Goal: Use online tool/utility: Utilize a website feature to perform a specific function

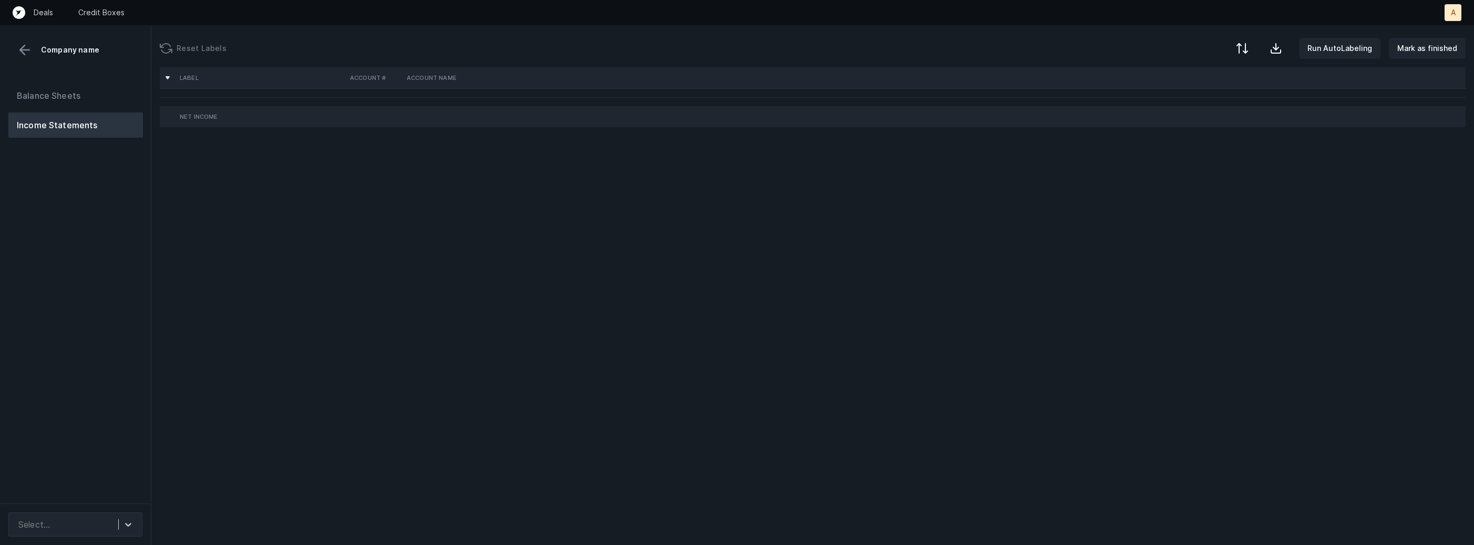
click at [120, 400] on div "Balance Sheets Income Statements" at bounding box center [75, 289] width 151 height 429
click at [116, 522] on div "Select..." at bounding box center [65, 524] width 105 height 19
click at [113, 490] on div "ProvenanceConsolidated_P&L([DATE]-[DATE])_Cleaned.csv" at bounding box center [75, 489] width 134 height 34
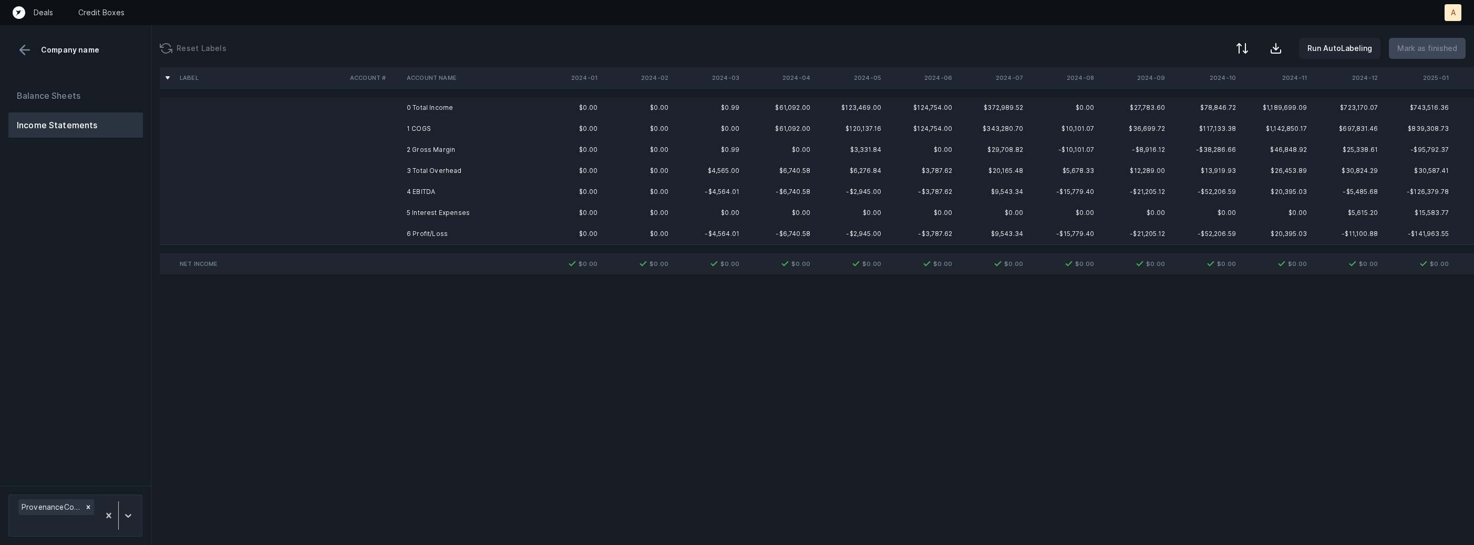
click at [484, 125] on td "1 COGS" at bounding box center [466, 128] width 128 height 21
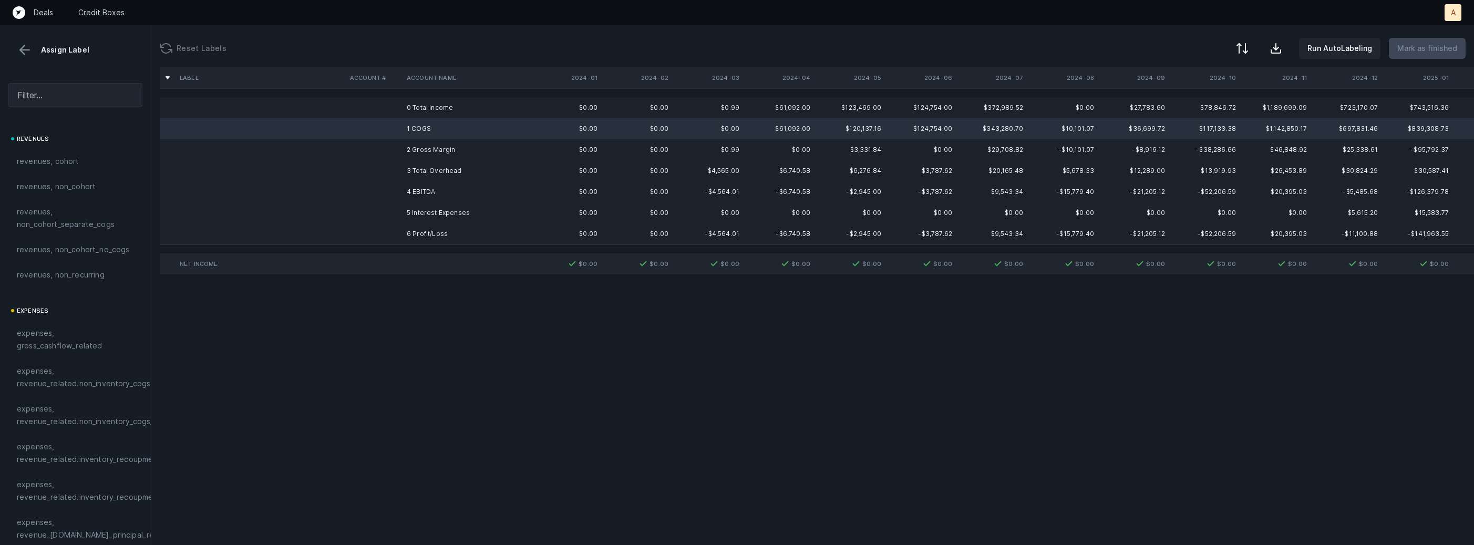
click at [464, 114] on td "0 Total Income" at bounding box center [466, 107] width 128 height 21
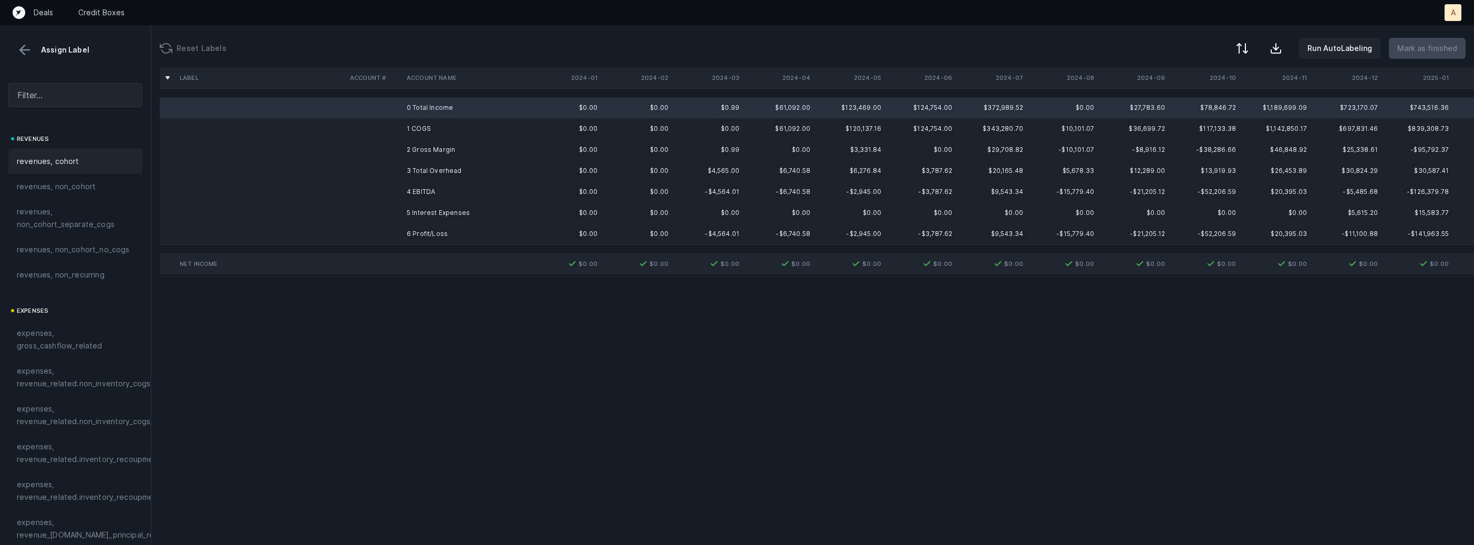
click at [73, 169] on div "revenues, cohort" at bounding box center [75, 161] width 134 height 25
click at [364, 128] on td at bounding box center [374, 128] width 57 height 21
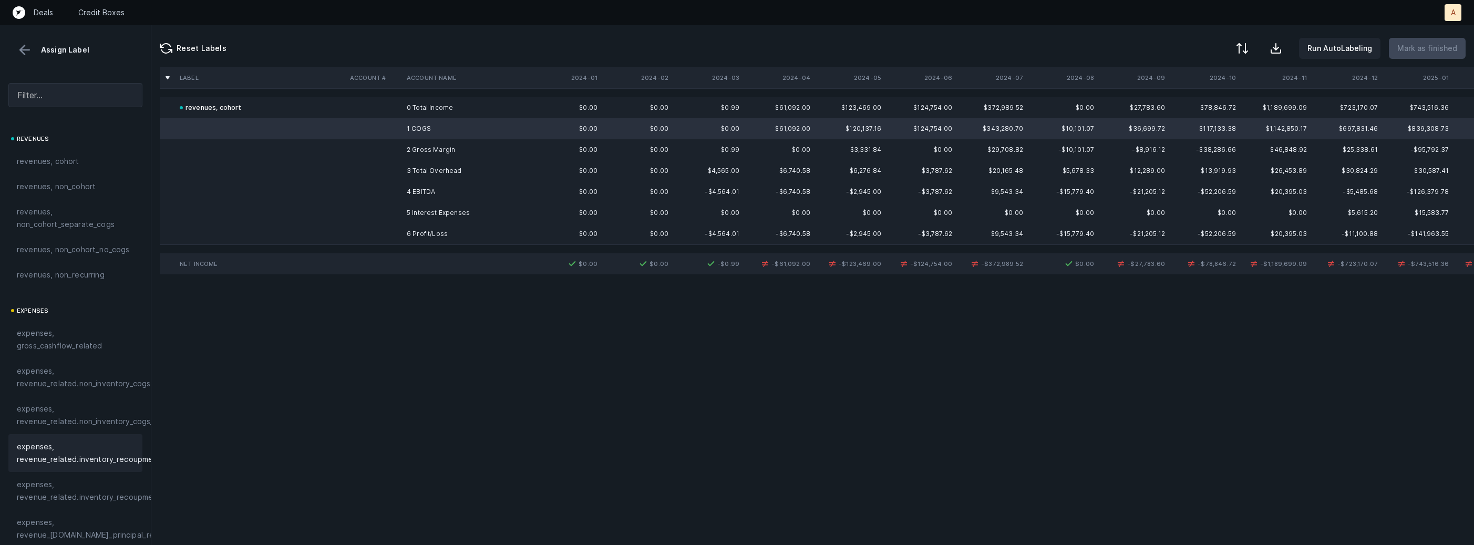
click at [56, 450] on span "expenses, revenue_related.inventory_recoupment" at bounding box center [89, 452] width 144 height 25
click at [395, 171] on td at bounding box center [374, 170] width 57 height 21
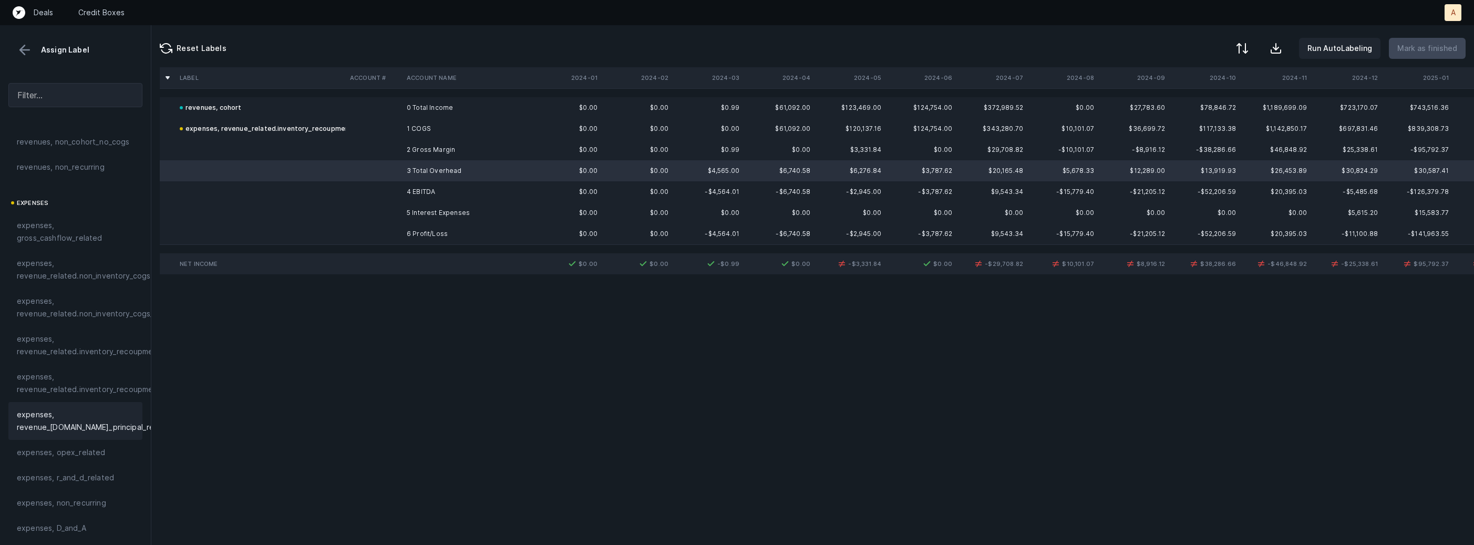
scroll to position [109, 0]
click at [46, 449] on span "expenses, opex_related" at bounding box center [61, 450] width 89 height 13
click at [370, 230] on td at bounding box center [374, 233] width 57 height 21
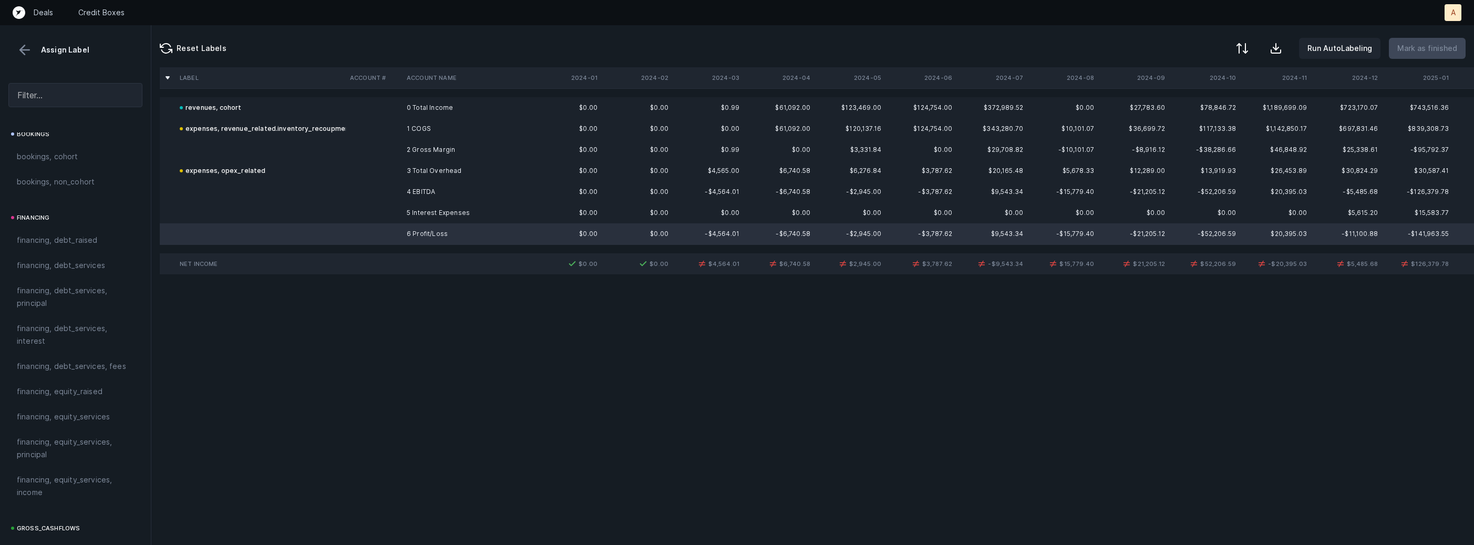
scroll to position [1191, 0]
click at [90, 387] on span "reconciled, net_income" at bounding box center [59, 390] width 84 height 13
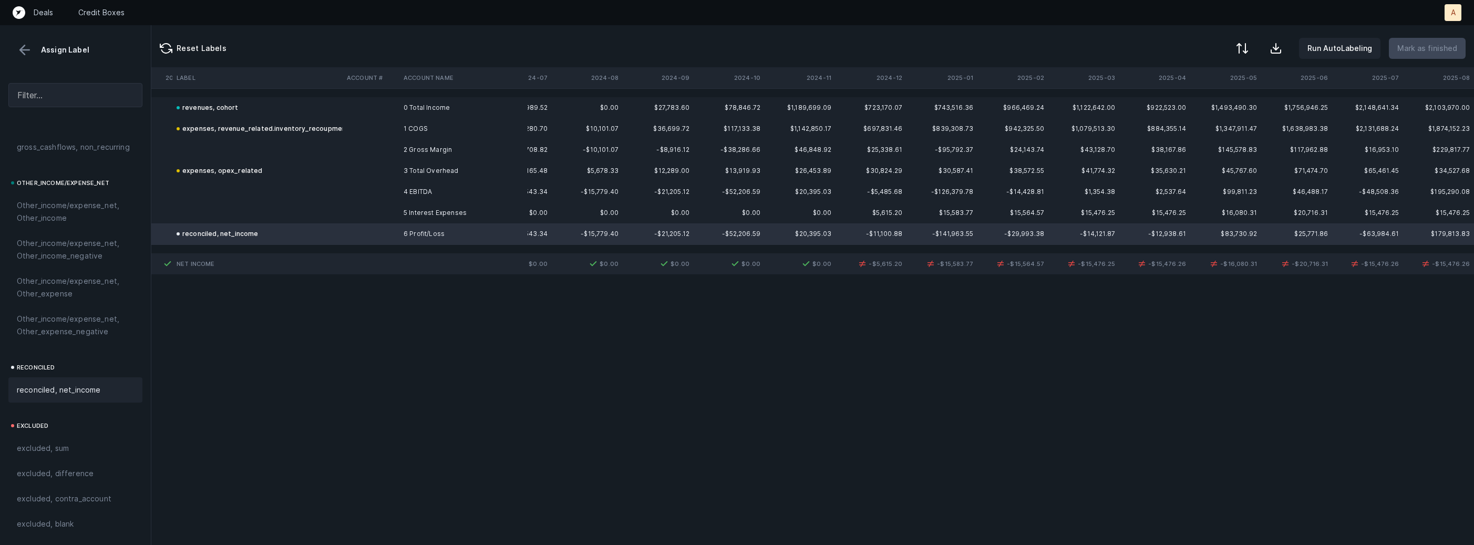
click at [415, 212] on td "5 Interest Expenses" at bounding box center [463, 212] width 128 height 21
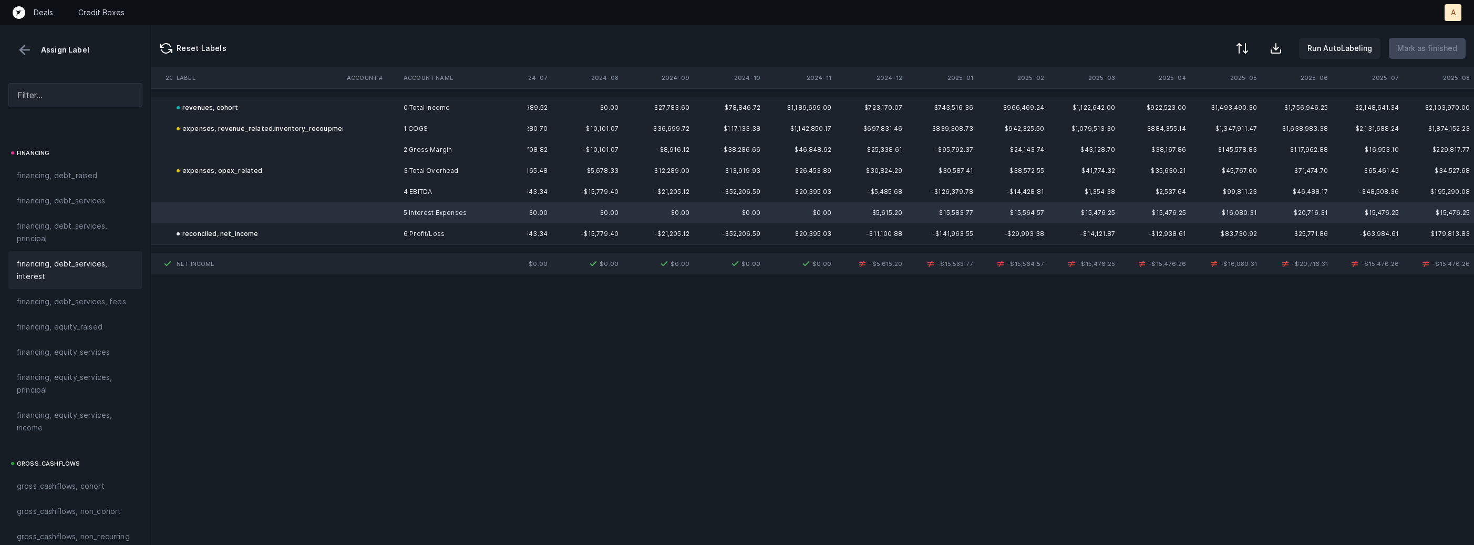
scroll to position [793, 0]
click at [100, 274] on span "financing, debt_services, interest" at bounding box center [75, 275] width 117 height 25
click at [420, 189] on td "4 EBITDA" at bounding box center [463, 191] width 128 height 21
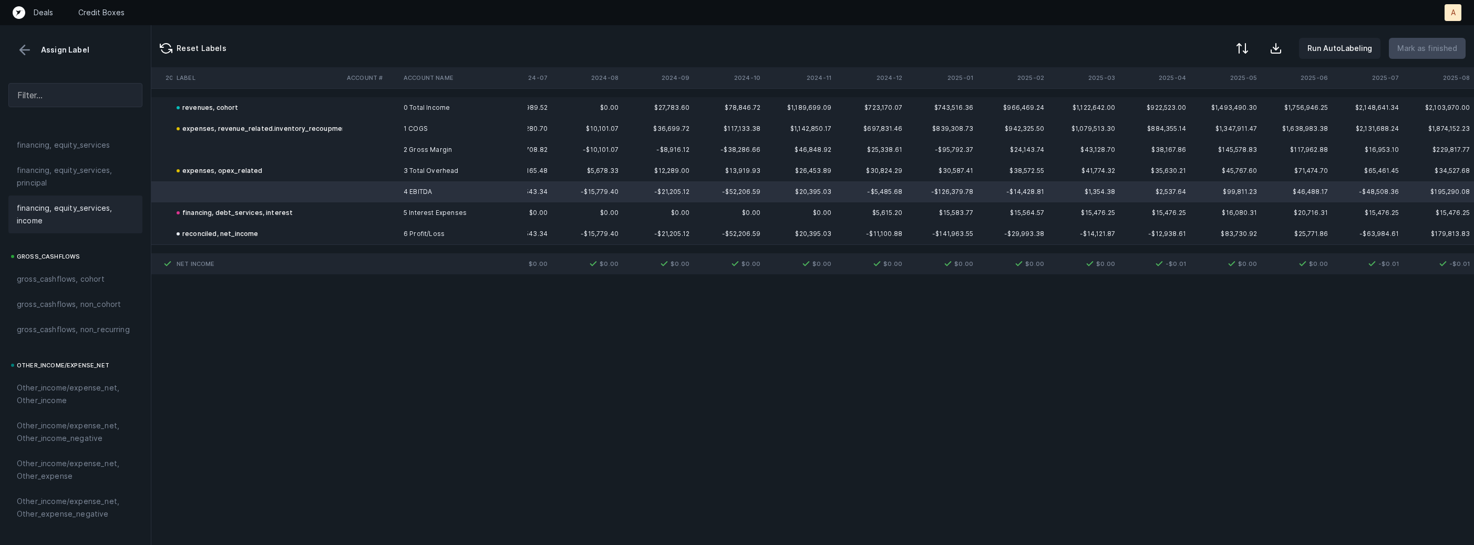
scroll to position [1191, 0]
click at [86, 470] on span "excluded, difference" at bounding box center [55, 473] width 77 height 13
click at [249, 155] on td at bounding box center [257, 149] width 170 height 21
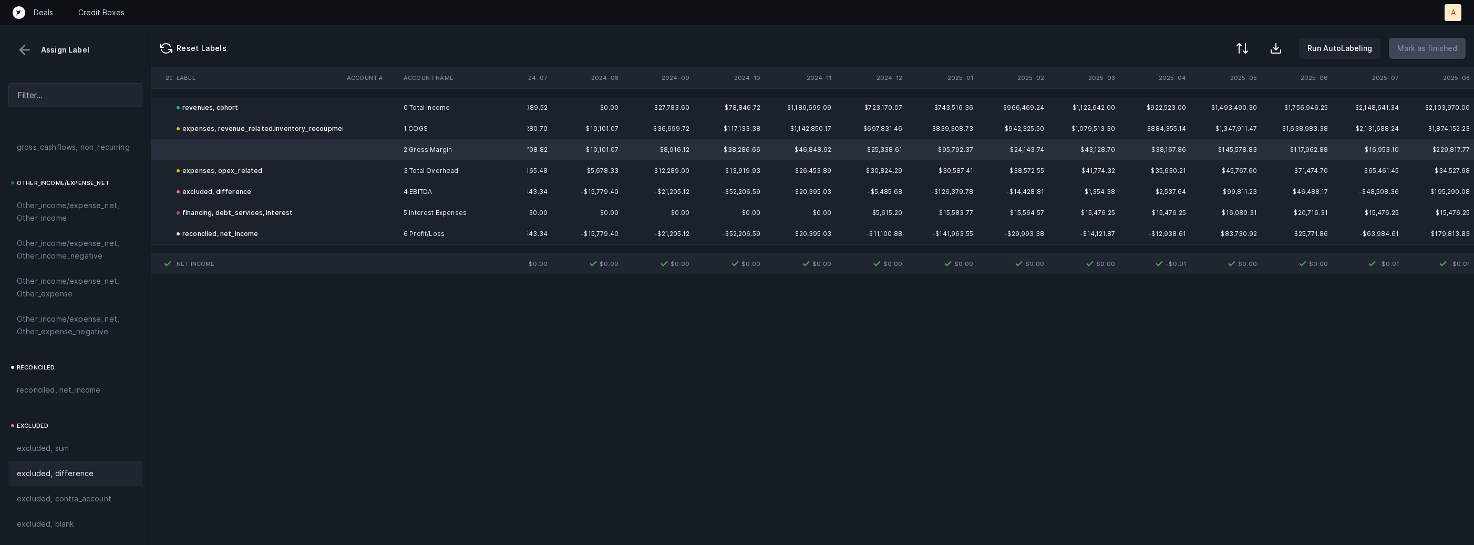
click at [78, 472] on span "excluded, difference" at bounding box center [55, 473] width 77 height 13
click at [27, 55] on button at bounding box center [25, 50] width 16 height 16
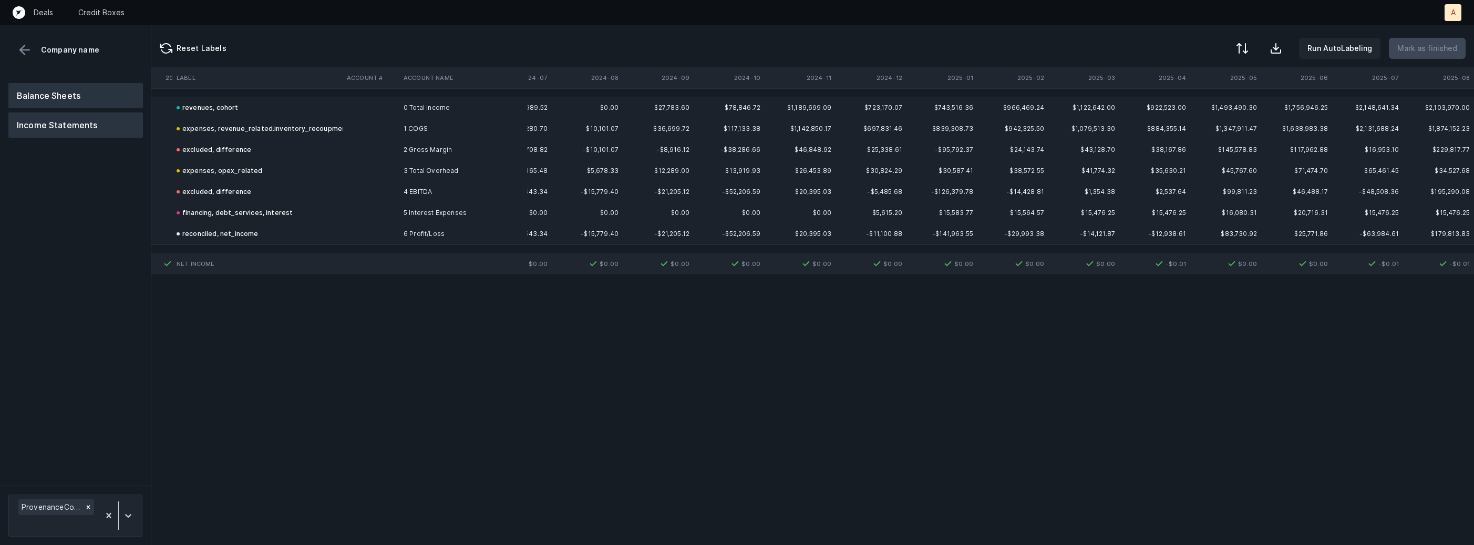
click at [51, 87] on button "Balance Sheets" at bounding box center [75, 95] width 134 height 25
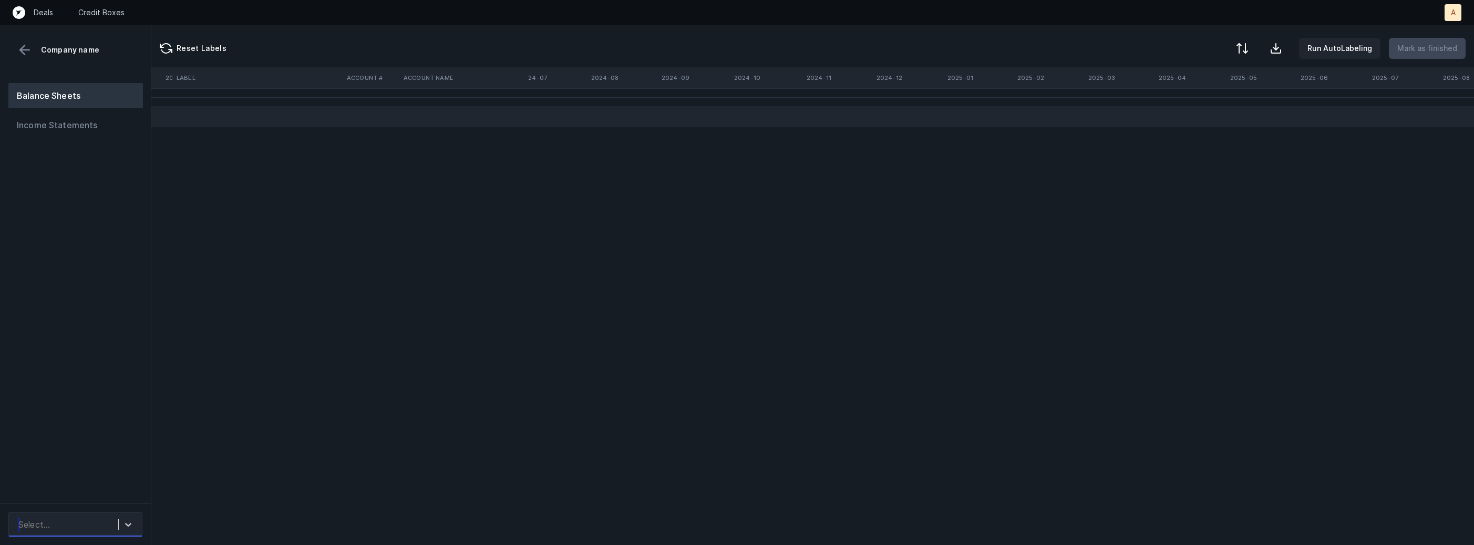
click at [50, 517] on div "Select..." at bounding box center [65, 524] width 105 height 19
click at [81, 485] on div "ProvenanceConsolidated_BS([DATE]-[DATE])_Cleaned.csv" at bounding box center [75, 489] width 134 height 34
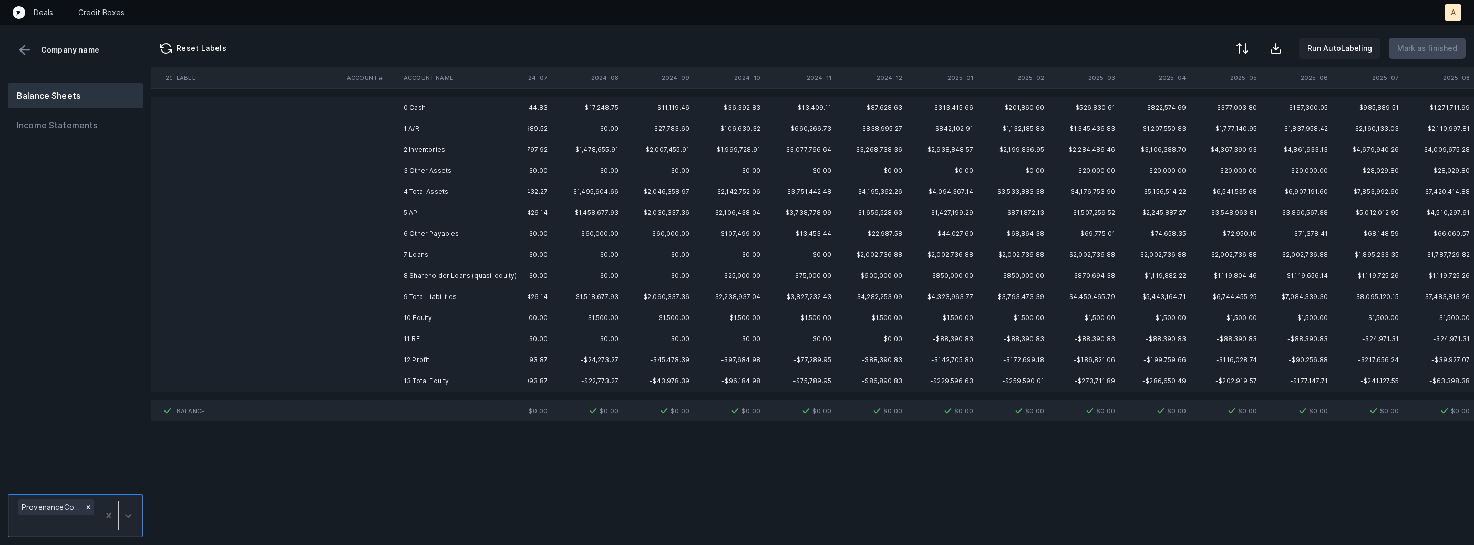
click at [438, 110] on td "0 Cash" at bounding box center [463, 107] width 128 height 21
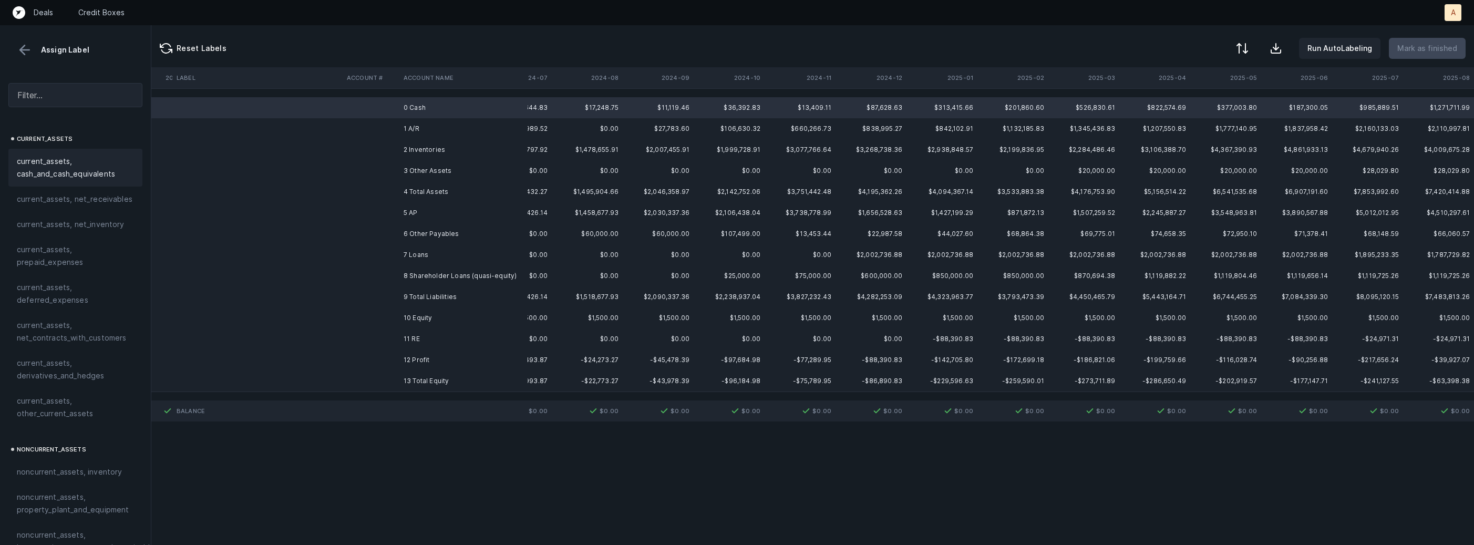
click at [119, 170] on span "current_assets, cash_and_cash_equivalents" at bounding box center [75, 167] width 117 height 25
click at [399, 124] on td "1 A/R" at bounding box center [463, 128] width 128 height 21
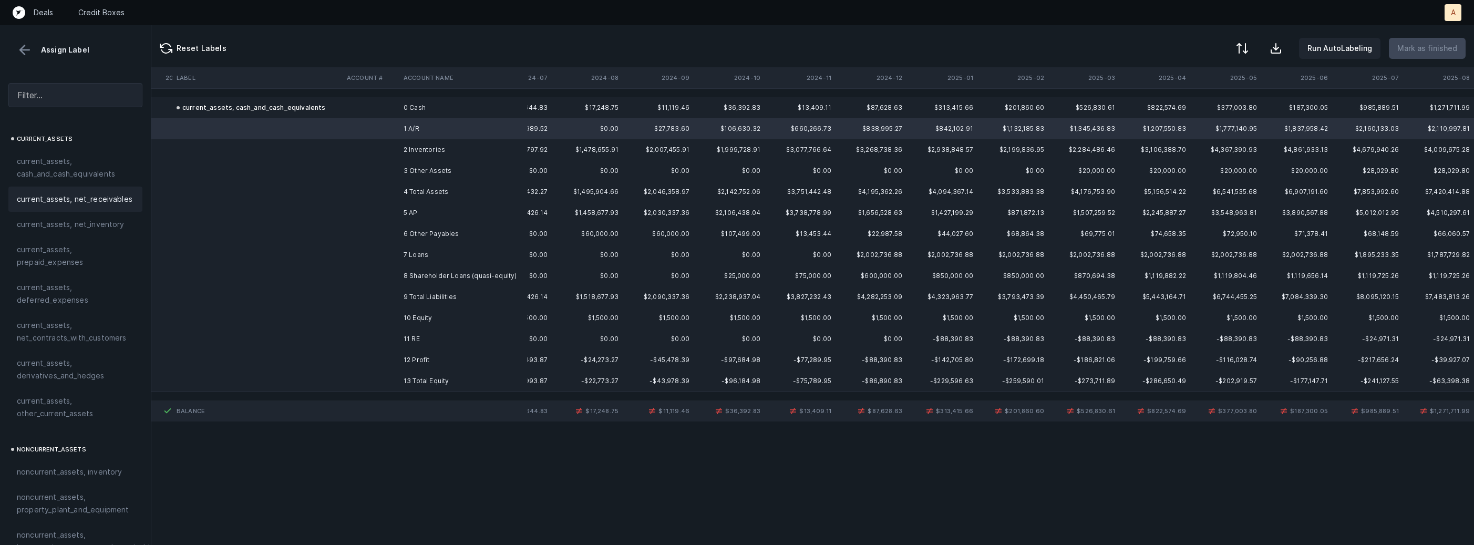
click at [99, 203] on span "current_assets, net_receivables" at bounding box center [75, 199] width 116 height 13
click at [405, 147] on td "2 Inventories" at bounding box center [463, 149] width 128 height 21
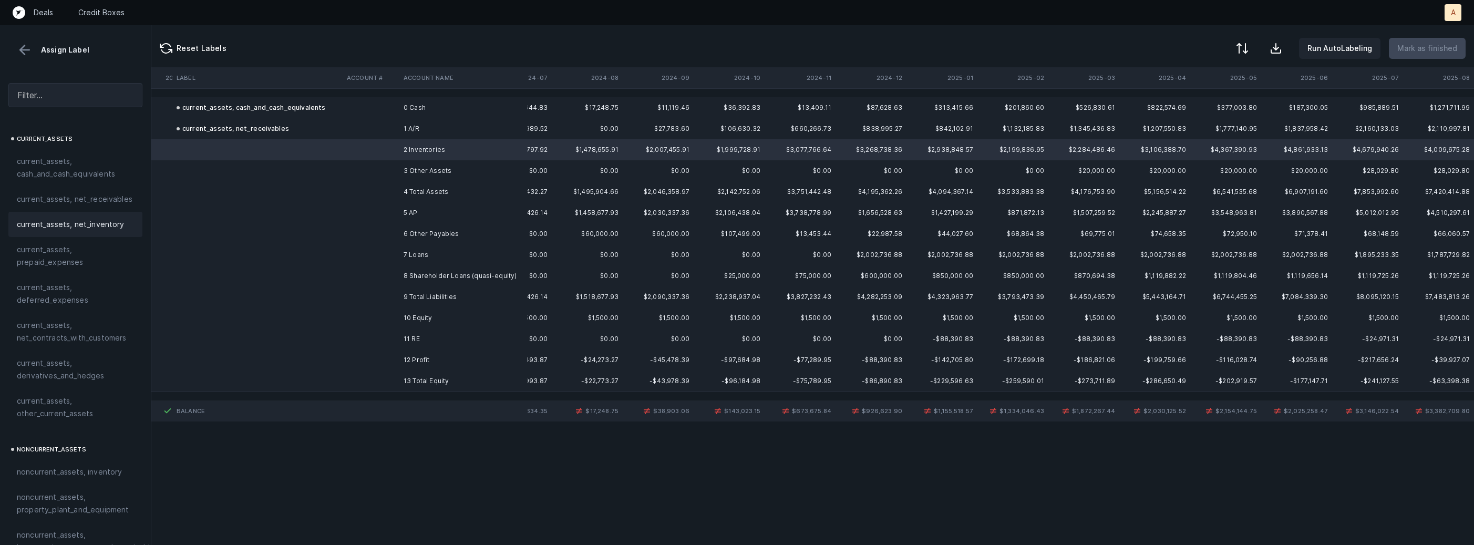
click at [95, 219] on span "current_assets, net_inventory" at bounding box center [71, 224] width 108 height 13
click at [359, 168] on td at bounding box center [371, 170] width 57 height 21
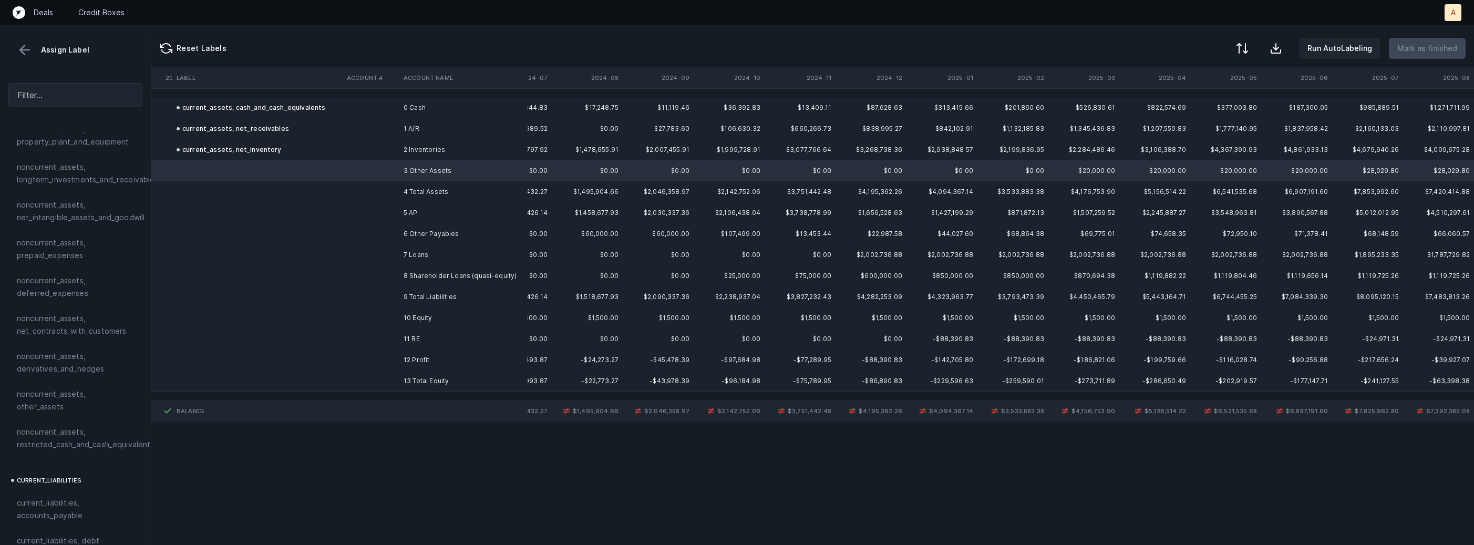
scroll to position [379, 0]
click at [80, 379] on span "noncurrent_assets, other_assets" at bounding box center [75, 389] width 117 height 25
click at [400, 204] on td "5 AP" at bounding box center [463, 212] width 128 height 21
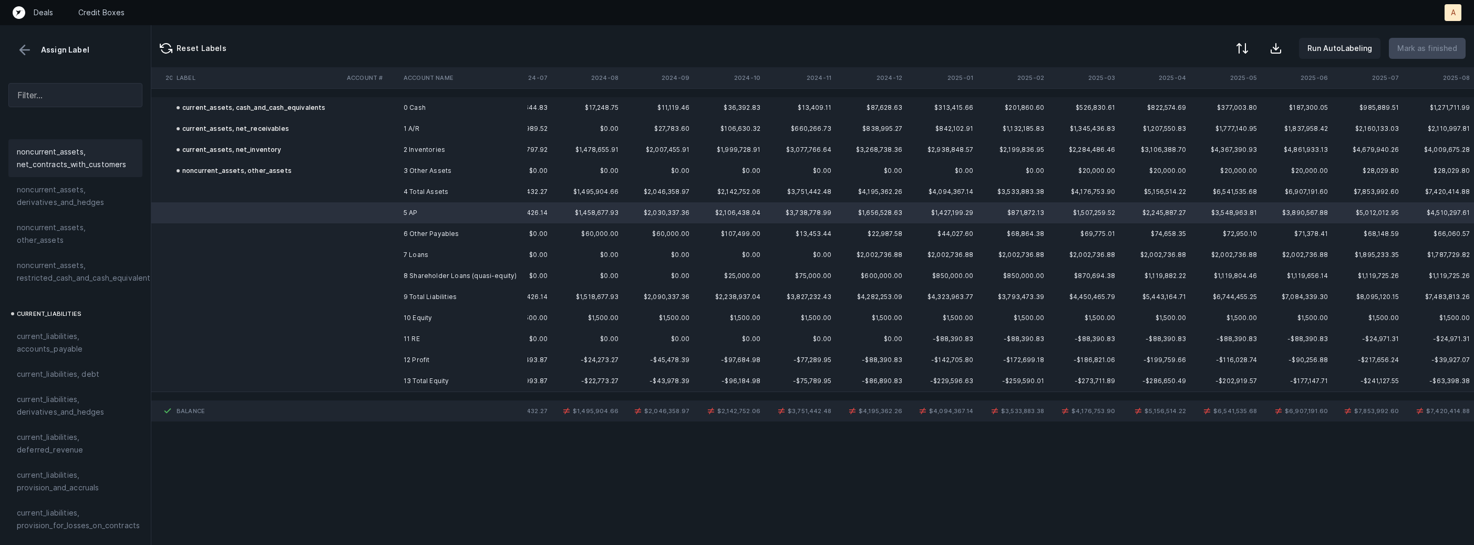
scroll to position [582, 0]
click at [70, 292] on span "current_liabilities, accounts_payable" at bounding box center [75, 295] width 117 height 25
click at [358, 233] on td at bounding box center [371, 233] width 57 height 21
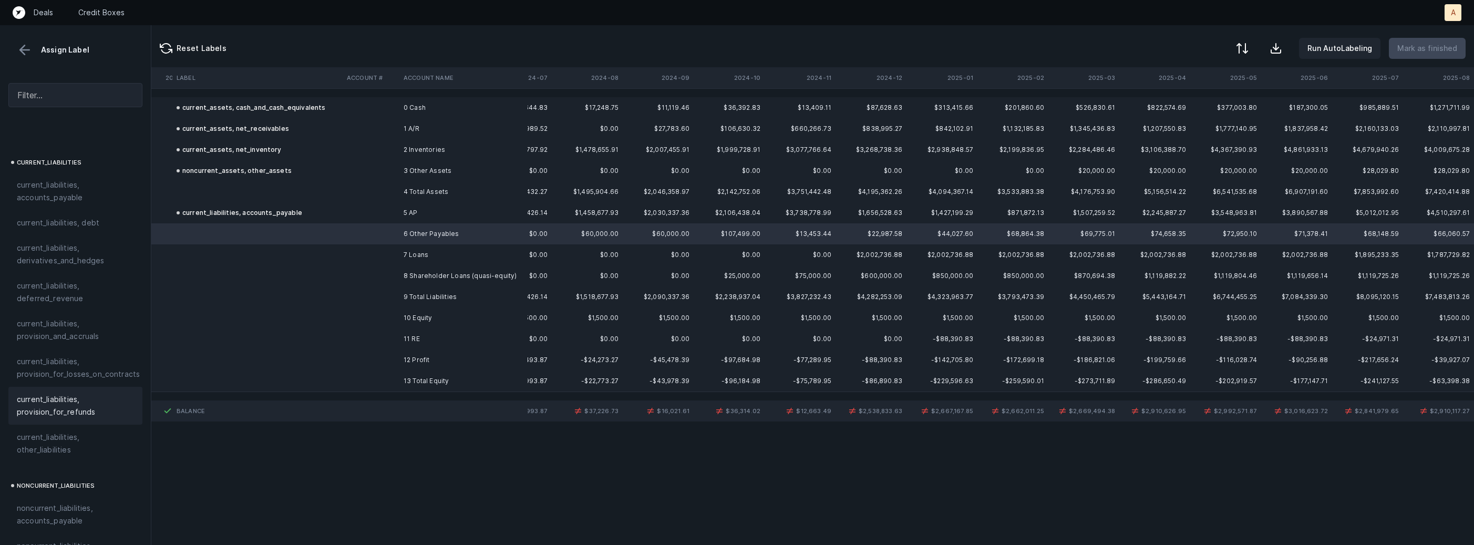
scroll to position [675, 0]
click at [50, 435] on div "current_liabilities, other_liabilities" at bounding box center [75, 454] width 134 height 38
click at [398, 256] on td at bounding box center [371, 254] width 57 height 21
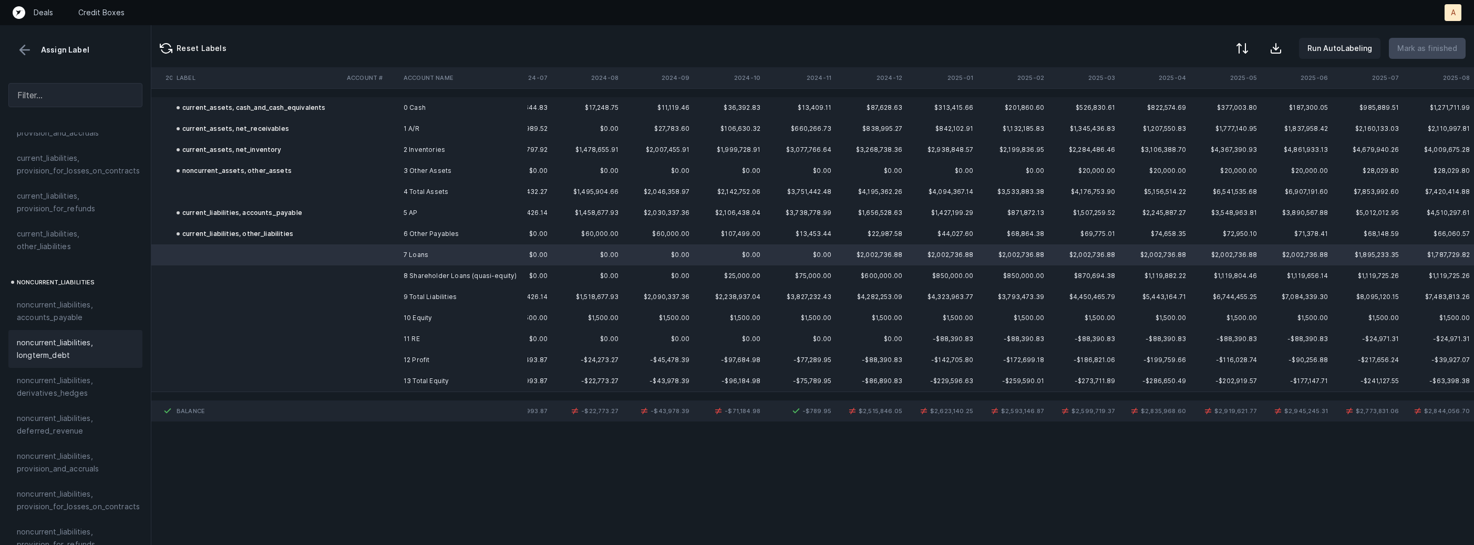
scroll to position [892, 0]
click at [66, 339] on span "noncurrent_liabilities, longterm_debt" at bounding box center [75, 345] width 117 height 25
click at [371, 273] on td at bounding box center [371, 275] width 57 height 21
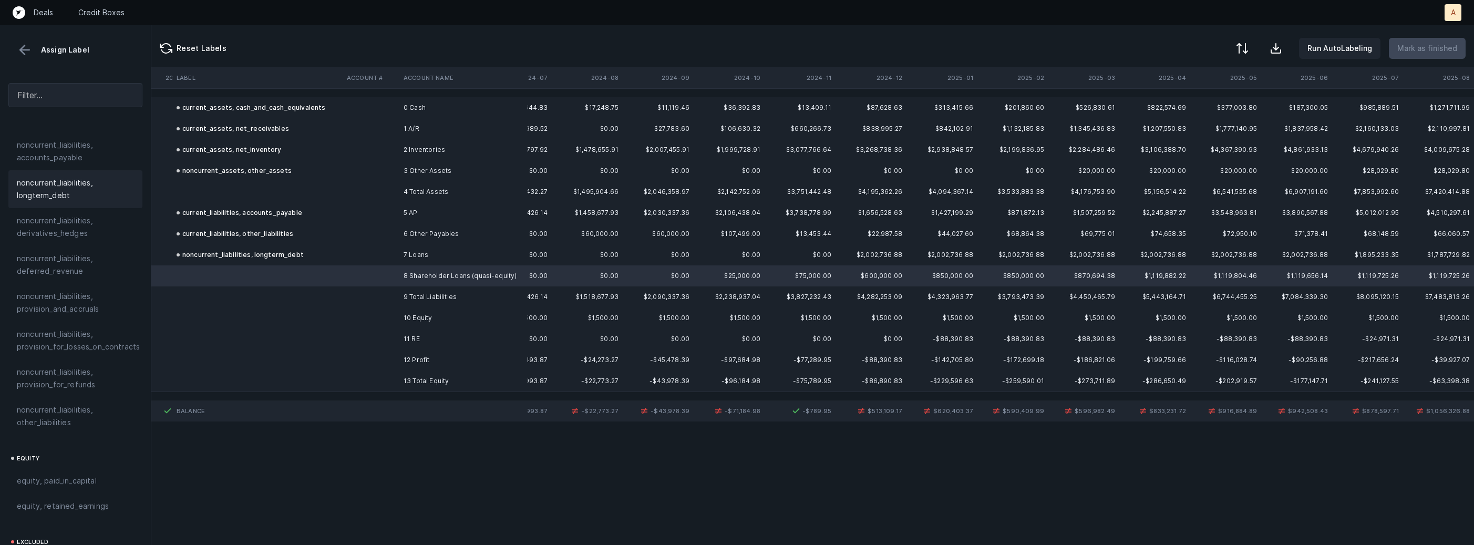
scroll to position [1060, 0]
click at [78, 463] on span "equity, paid_in_capital" at bounding box center [57, 469] width 80 height 13
click at [361, 332] on td at bounding box center [371, 338] width 57 height 21
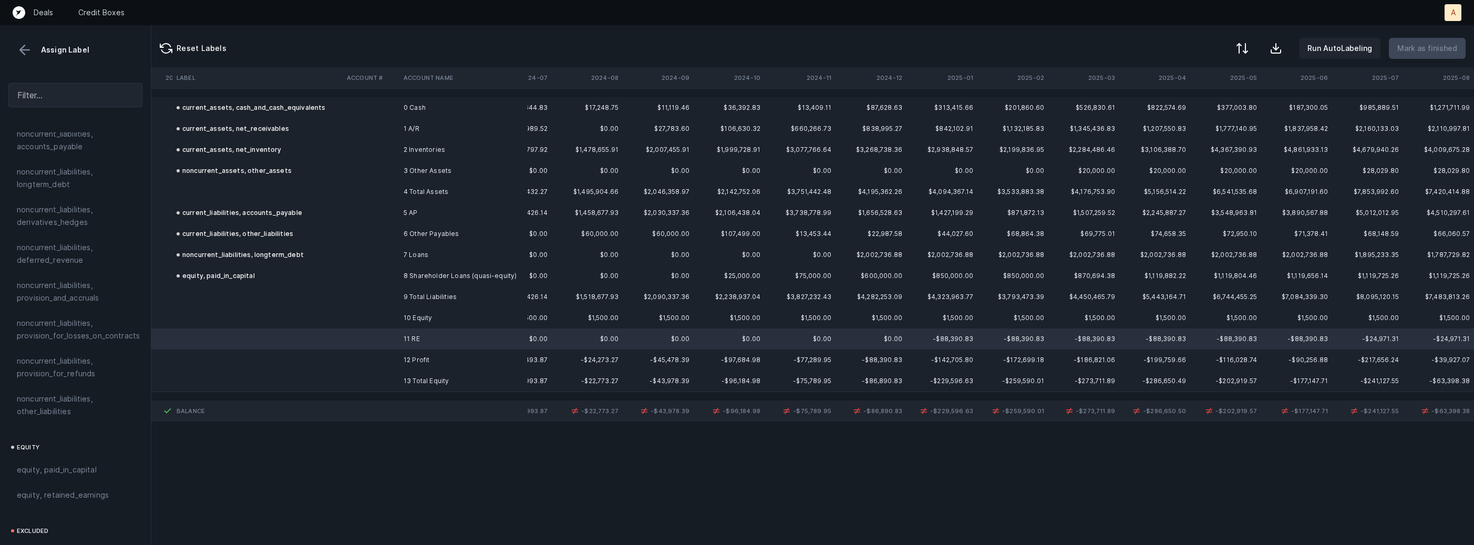
click at [366, 354] on td at bounding box center [371, 359] width 57 height 21
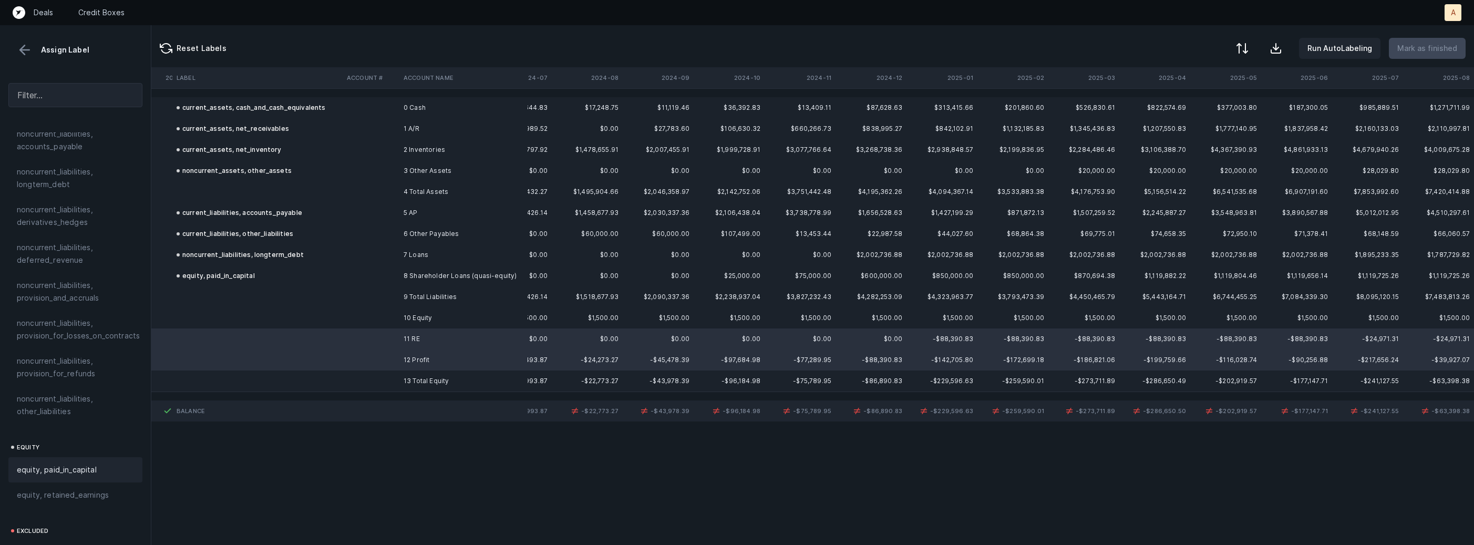
scroll to position [1154, 0]
click at [84, 395] on span "equity, retained_earnings" at bounding box center [63, 401] width 92 height 13
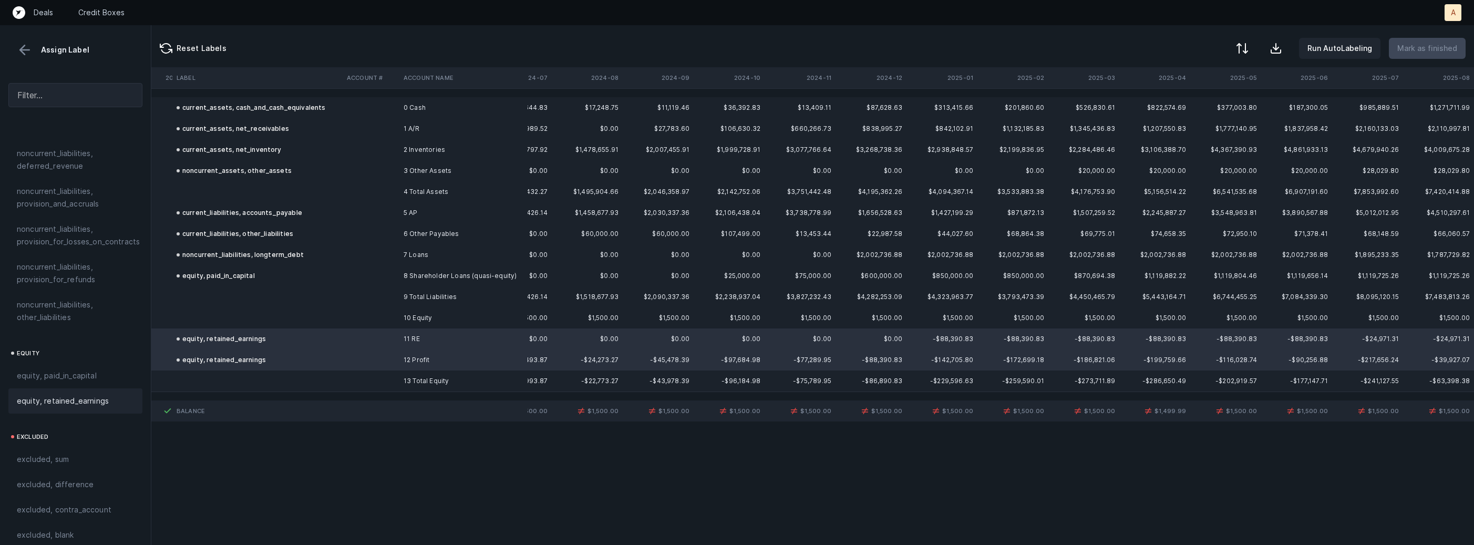
click at [192, 308] on td at bounding box center [257, 317] width 170 height 21
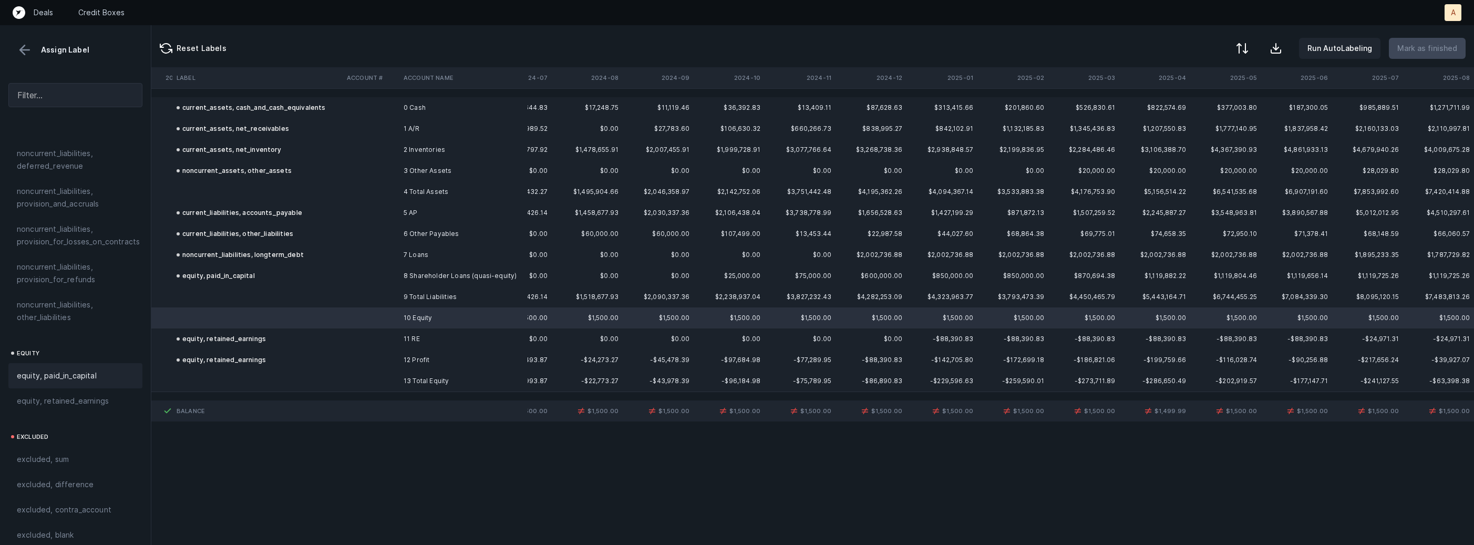
click at [89, 369] on span "equity, paid_in_capital" at bounding box center [57, 375] width 80 height 13
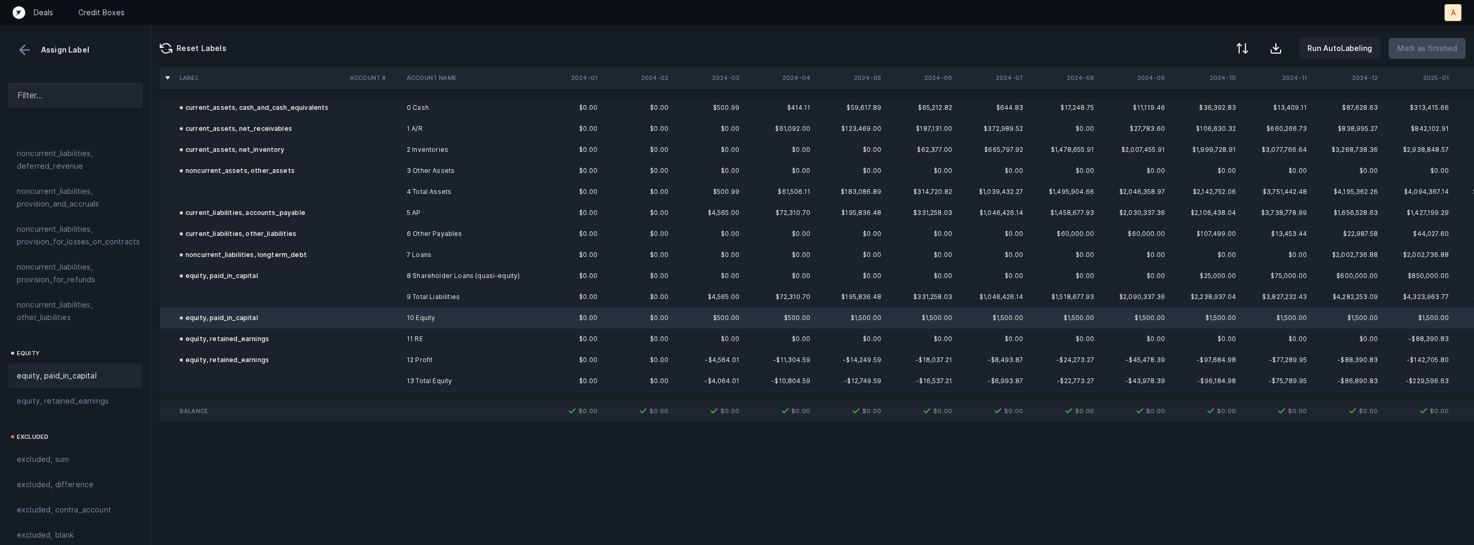
scroll to position [0, 475]
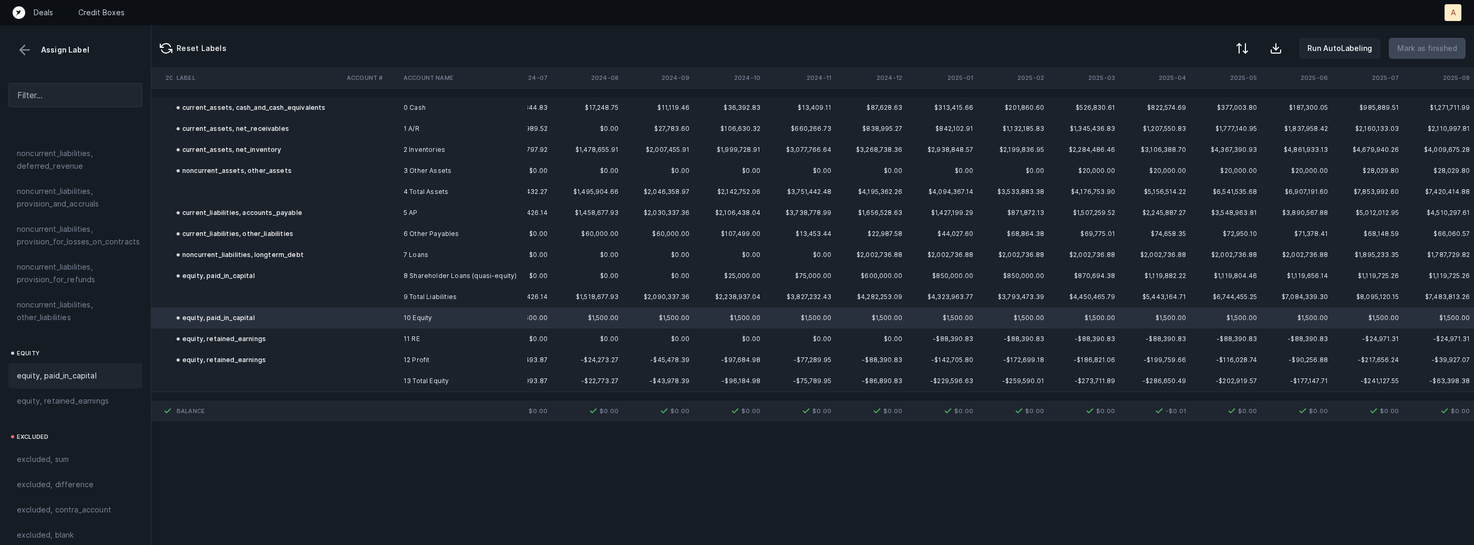
click at [377, 198] on td at bounding box center [371, 191] width 57 height 21
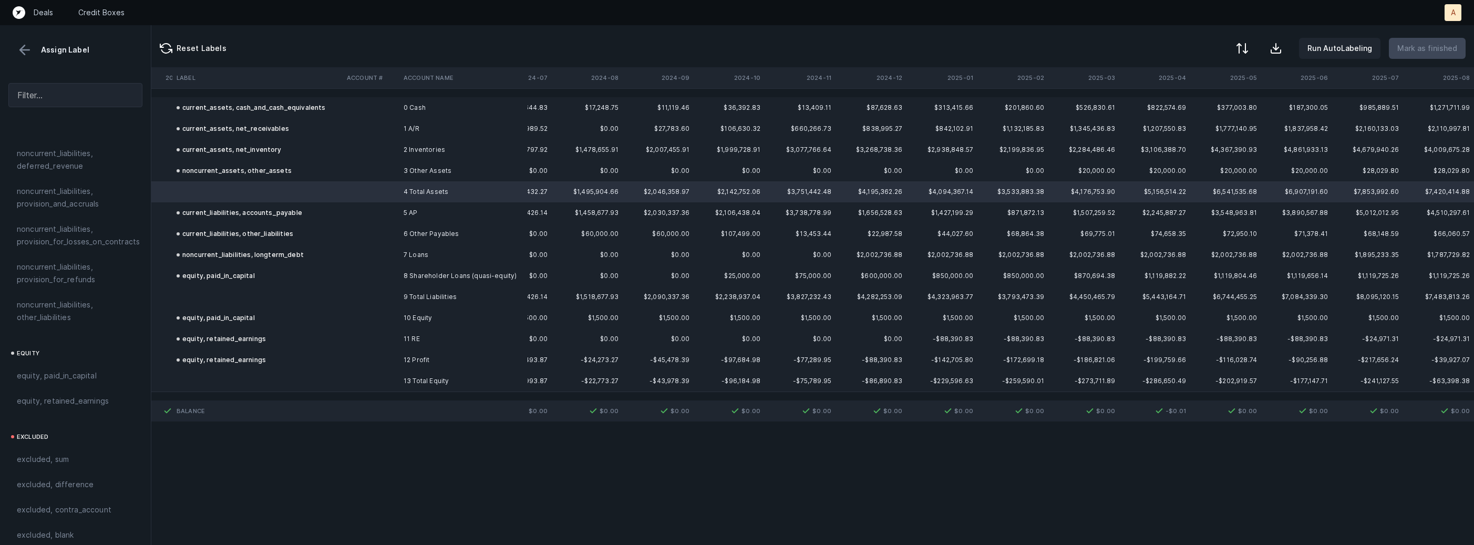
click at [299, 299] on td at bounding box center [257, 296] width 170 height 21
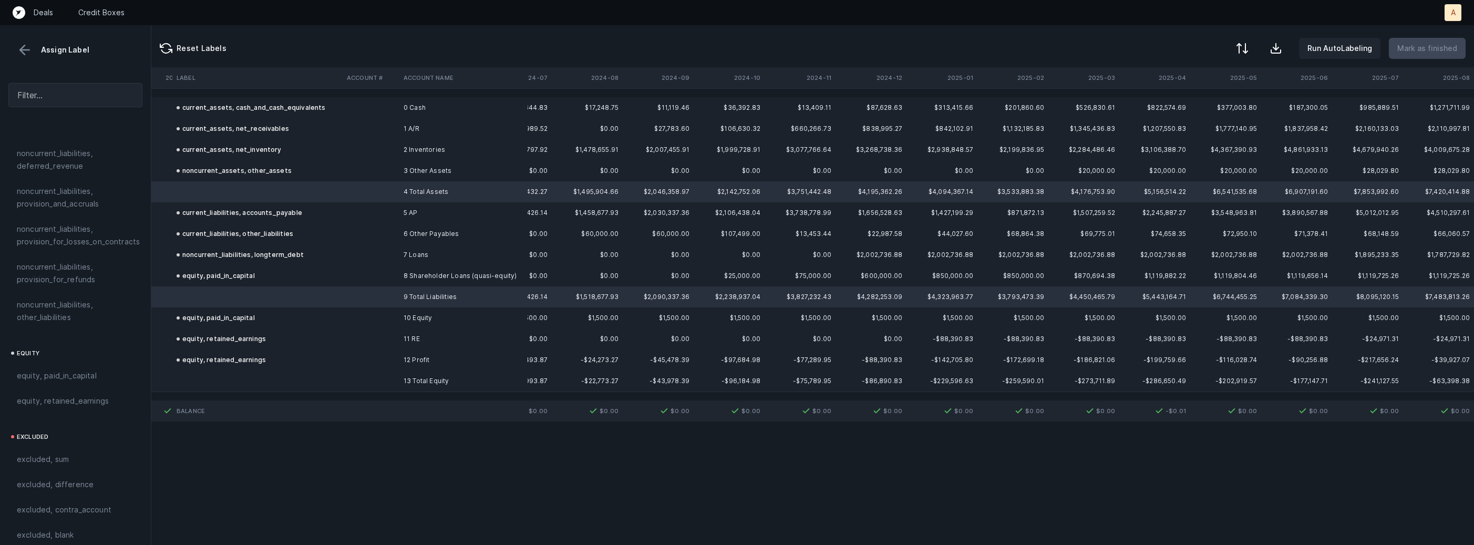
click at [236, 378] on td at bounding box center [257, 380] width 170 height 21
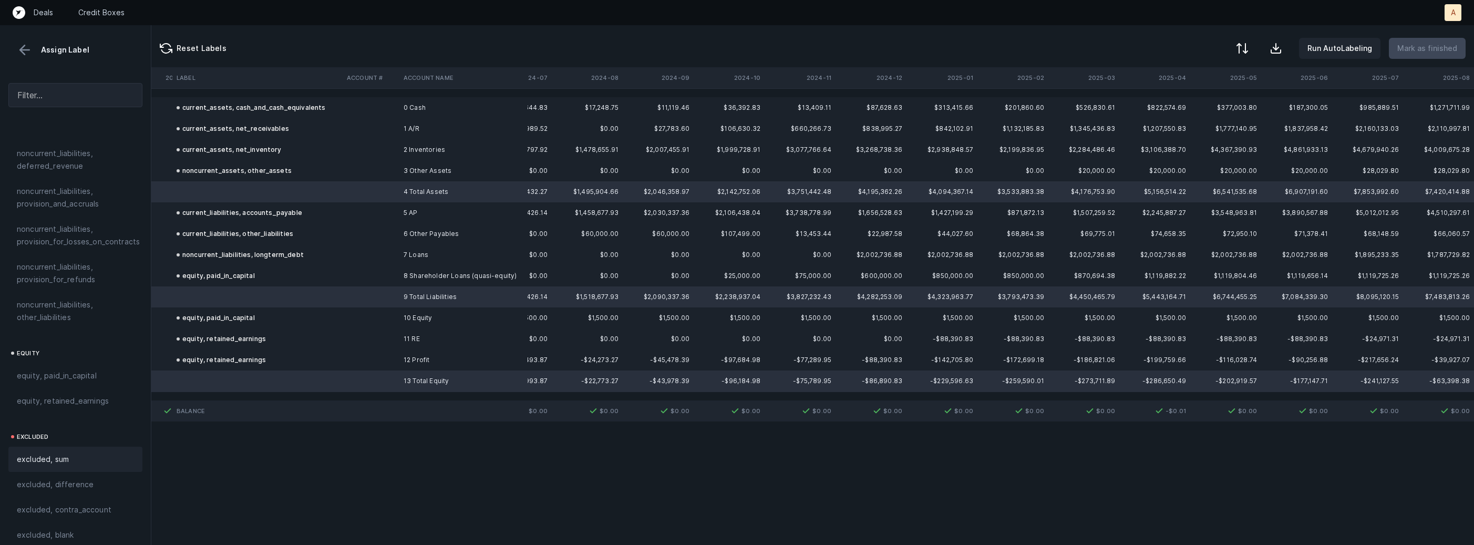
click at [57, 454] on span "excluded, sum" at bounding box center [43, 459] width 52 height 13
click at [1414, 53] on p "Mark as finished" at bounding box center [1427, 48] width 60 height 13
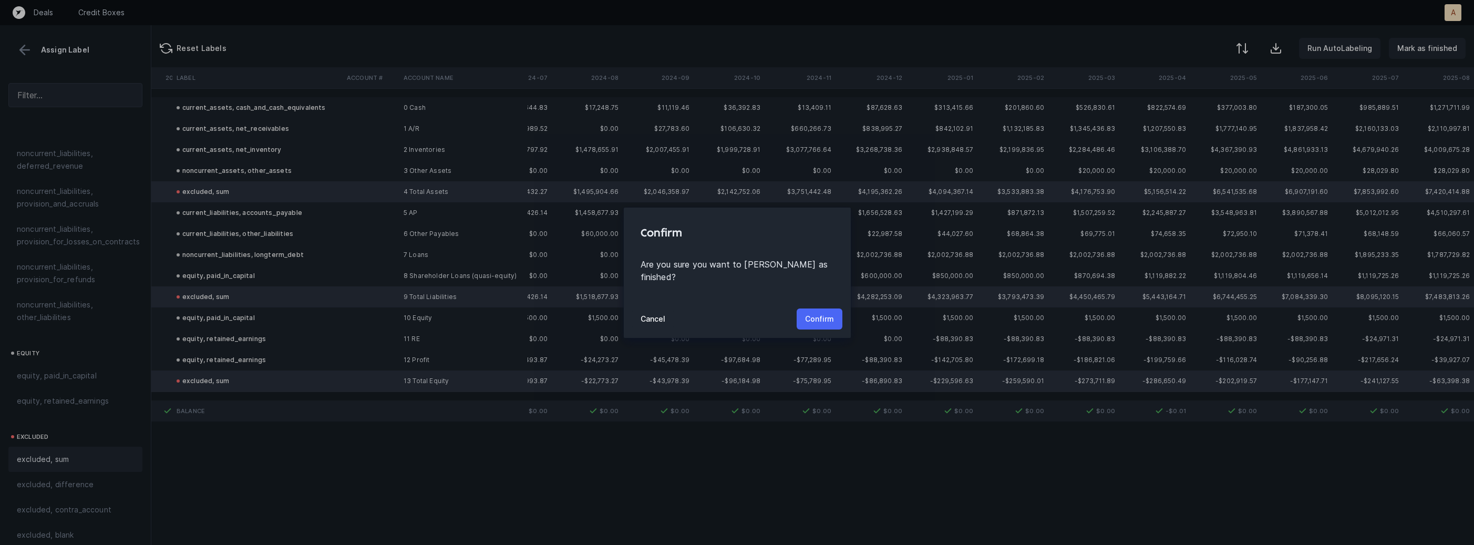
click at [808, 313] on p "Confirm" at bounding box center [819, 319] width 29 height 13
